Goal: Task Accomplishment & Management: Manage account settings

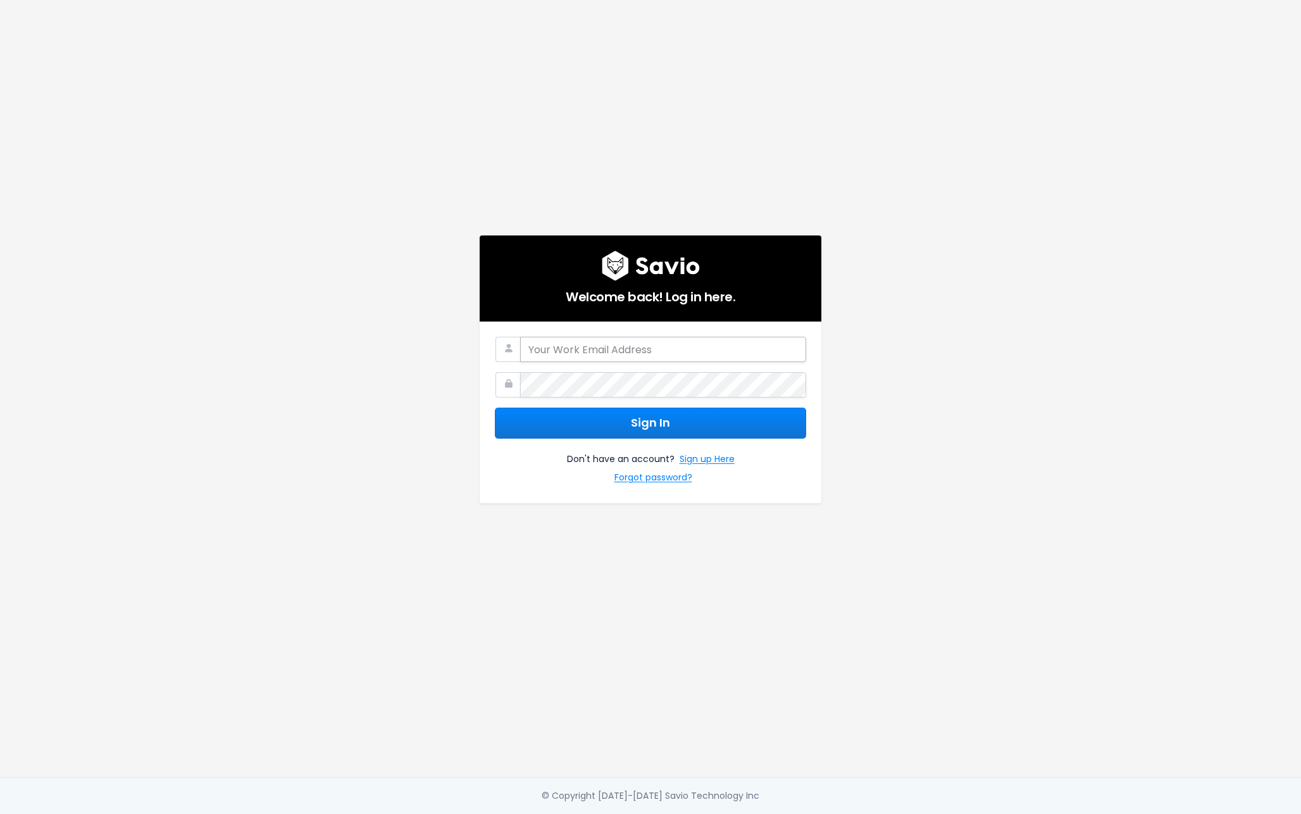
click at [645, 350] on input "email" at bounding box center [663, 349] width 286 height 25
type input "[PERSON_NAME][EMAIL_ADDRESS][DOMAIN_NAME]"
click at [599, 423] on button "Sign In" at bounding box center [650, 422] width 311 height 31
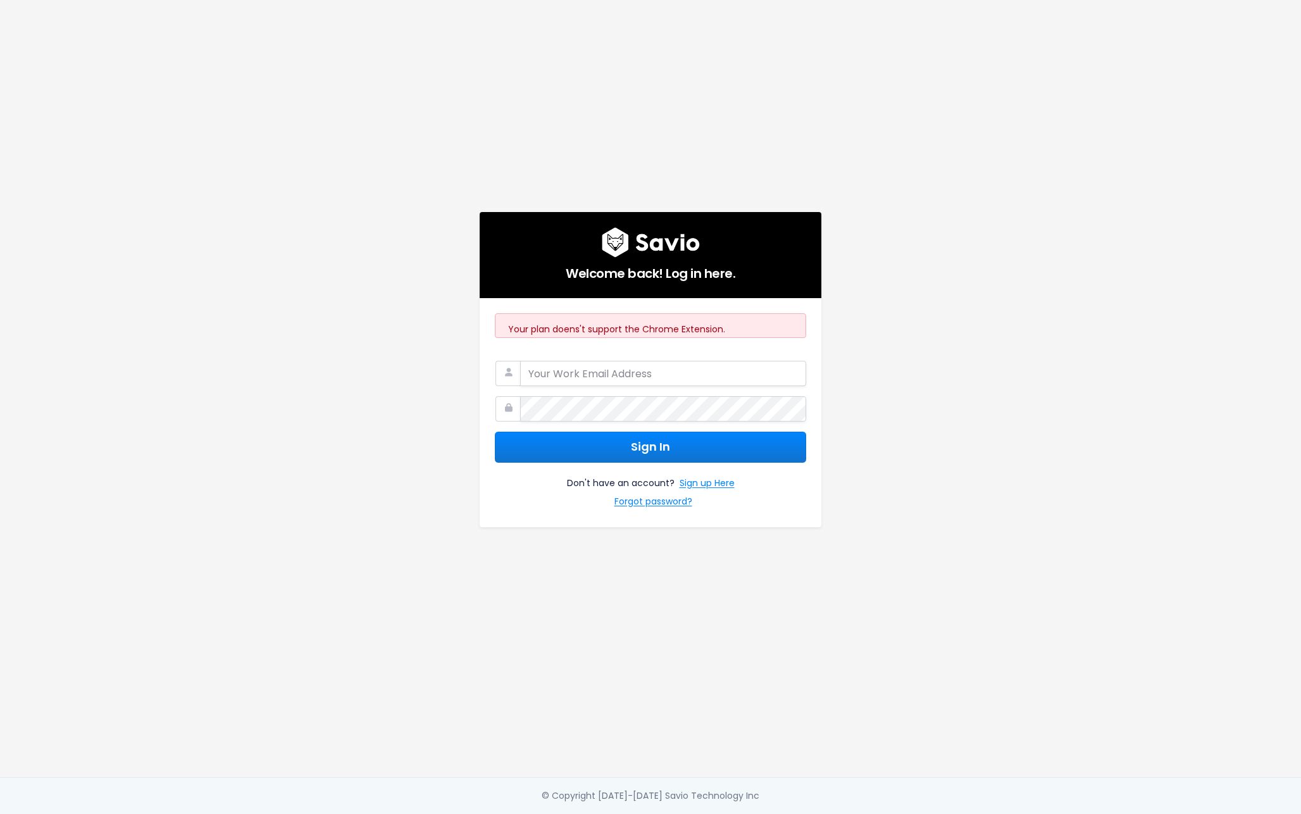
click at [599, 423] on form "Sign In Don't have an account? Sign up Here Forgot password?" at bounding box center [650, 436] width 311 height 151
